Goal: Information Seeking & Learning: Get advice/opinions

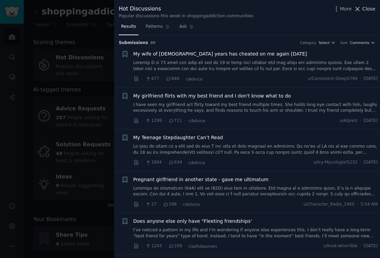
click at [366, 8] on span "Close" at bounding box center [368, 8] width 13 height 7
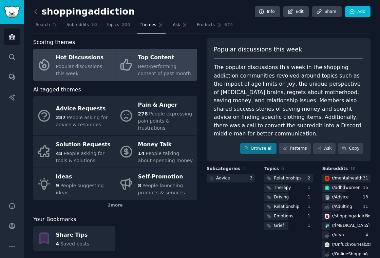
click at [147, 59] on div "Top Content" at bounding box center [166, 58] width 56 height 11
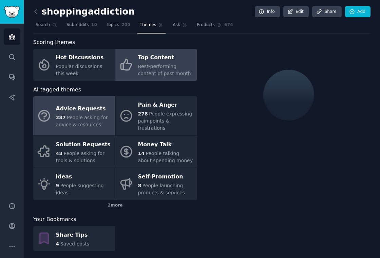
click at [79, 115] on span "People asking for advice & resources" at bounding box center [82, 121] width 52 height 13
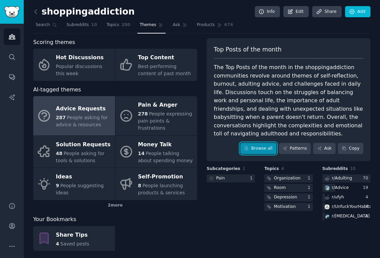
click at [254, 148] on link "Browse all" at bounding box center [258, 149] width 36 height 12
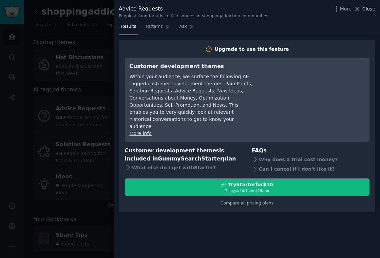
click at [368, 7] on span "Close" at bounding box center [368, 8] width 13 height 7
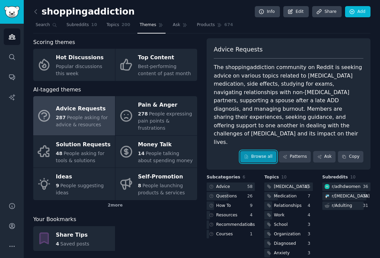
click at [250, 151] on link "Browse all" at bounding box center [258, 157] width 36 height 12
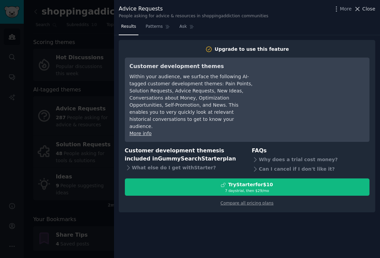
click at [364, 5] on span "Close" at bounding box center [368, 8] width 13 height 7
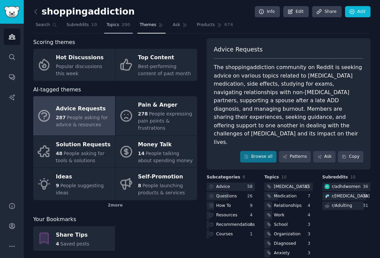
click at [122, 26] on span "200" at bounding box center [125, 25] width 9 height 6
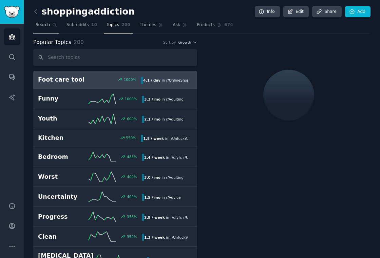
click at [36, 25] on span "Search" at bounding box center [43, 25] width 14 height 6
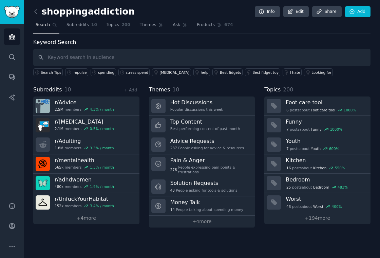
click at [109, 56] on input "text" at bounding box center [201, 57] width 337 height 17
type input "impulse"
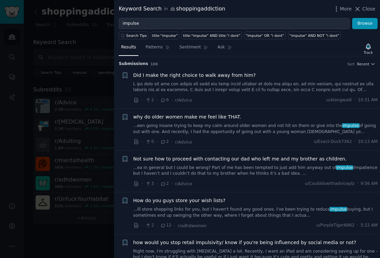
scroll to position [67, 0]
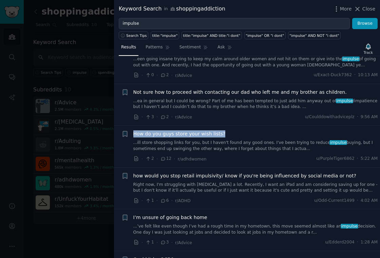
click at [231, 144] on link "...ill store shopping links for you, but I haven't found any good ones. I've be…" at bounding box center [255, 146] width 245 height 12
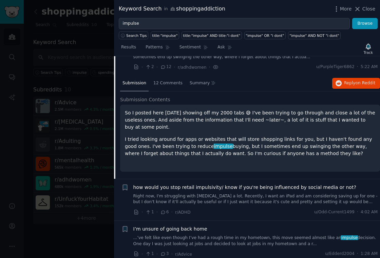
scroll to position [140, 0]
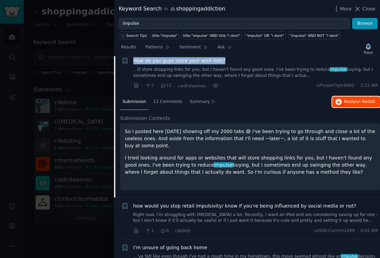
click at [357, 102] on span "on Reddit" at bounding box center [365, 101] width 20 height 5
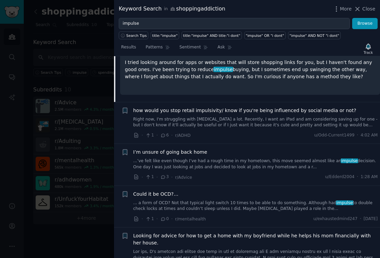
scroll to position [237, 0]
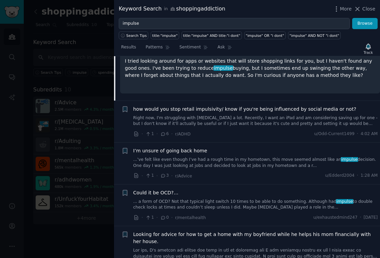
click at [248, 119] on link "Right now, I'm struggling with [MEDICAL_DATA] a lot. Recently, I want an iPad a…" at bounding box center [255, 121] width 245 height 12
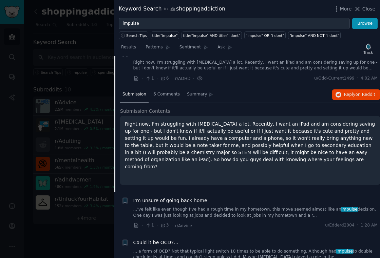
scroll to position [178, 0]
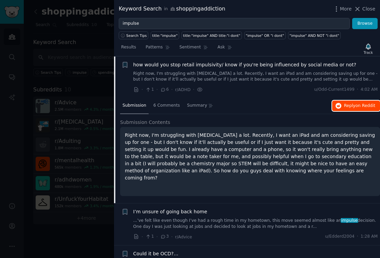
click at [349, 106] on span "Reply on Reddit" at bounding box center [359, 106] width 31 height 6
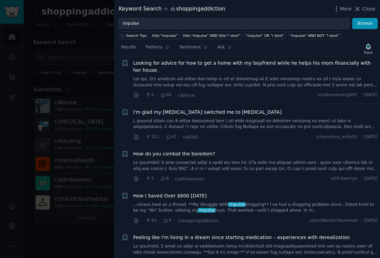
scroll to position [416, 0]
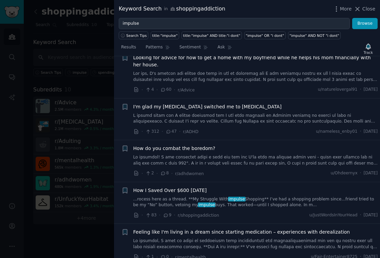
click at [220, 156] on link at bounding box center [255, 161] width 245 height 12
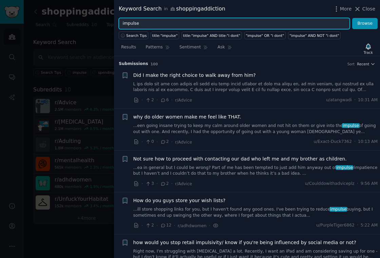
click at [155, 24] on input "impulse" at bounding box center [234, 24] width 231 height 12
type input "impulsive"
click at [352, 18] on button "Browse" at bounding box center [364, 24] width 25 height 12
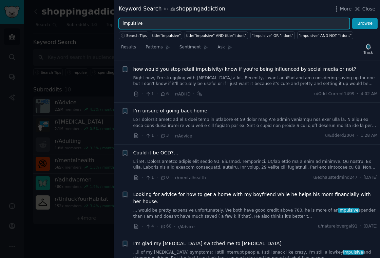
scroll to position [175, 0]
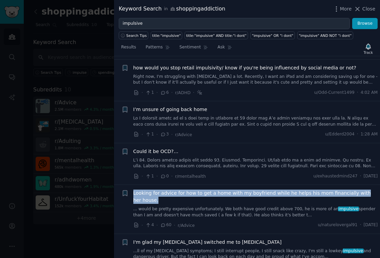
click at [294, 204] on span "Looking for advice for how to get a home with my boyfriend while he helps his m…" at bounding box center [255, 197] width 245 height 14
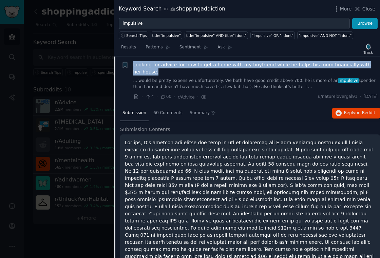
scroll to position [304, 0]
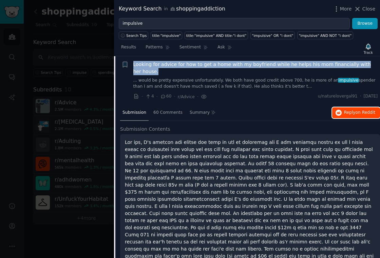
click at [349, 111] on span "Reply on Reddit" at bounding box center [359, 113] width 31 height 6
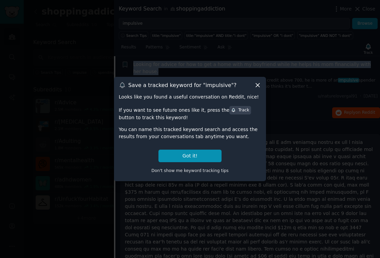
click at [260, 86] on icon at bounding box center [257, 85] width 7 height 7
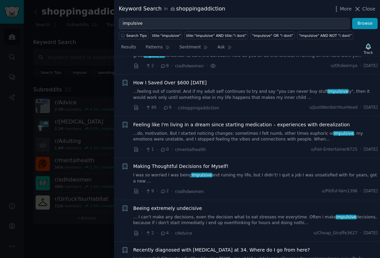
scroll to position [751, 0]
